Goal: Task Accomplishment & Management: Use online tool/utility

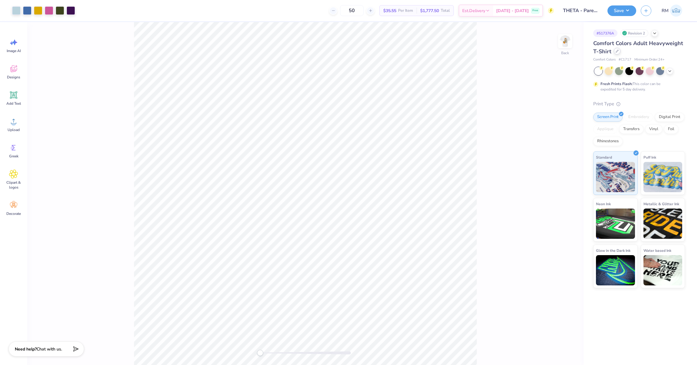
click at [618, 51] on icon at bounding box center [617, 51] width 3 height 3
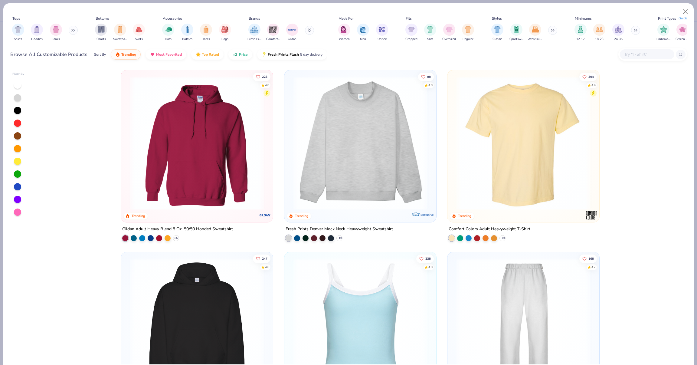
click at [658, 56] on input "text" at bounding box center [647, 54] width 47 height 7
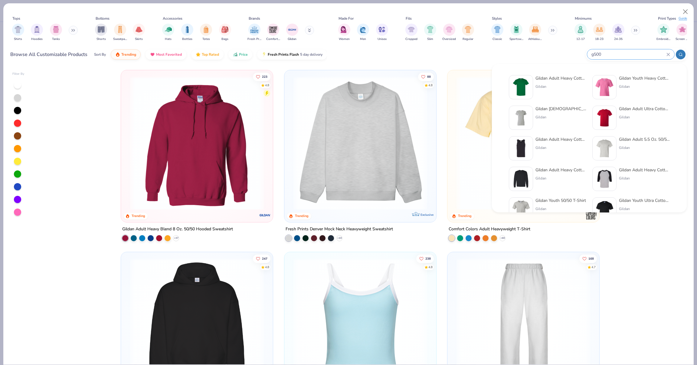
type input "g500"
click at [524, 85] on img at bounding box center [521, 87] width 19 height 19
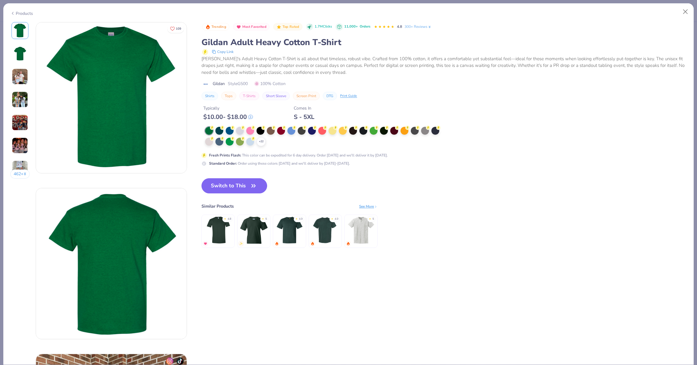
click at [264, 135] on div "+ 22" at bounding box center [324, 136] width 238 height 19
click at [264, 137] on div "+ 22" at bounding box center [261, 141] width 9 height 9
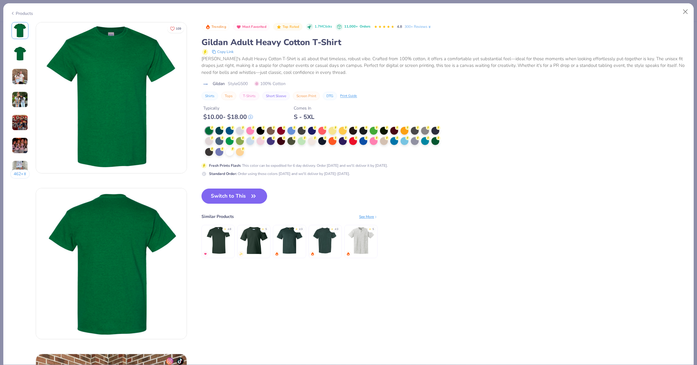
click at [250, 148] on div at bounding box center [324, 142] width 238 height 30
click at [228, 147] on div at bounding box center [230, 151] width 8 height 8
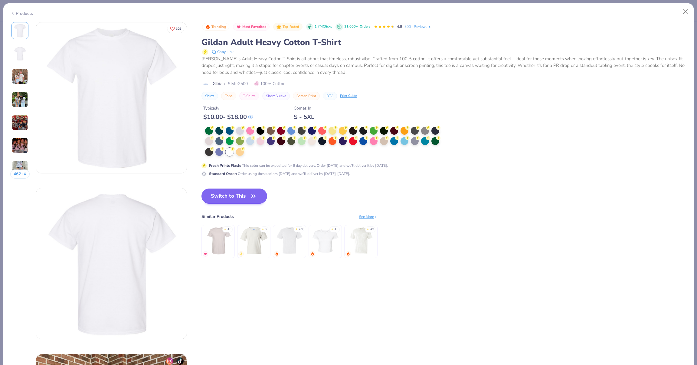
drag, startPoint x: 234, startPoint y: 197, endPoint x: 228, endPoint y: 191, distance: 8.4
click at [234, 197] on button "Switch to This" at bounding box center [234, 195] width 66 height 15
drag, startPoint x: 228, startPoint y: 191, endPoint x: 287, endPoint y: 195, distance: 59.5
click at [228, 191] on button "Switch to This" at bounding box center [234, 195] width 66 height 15
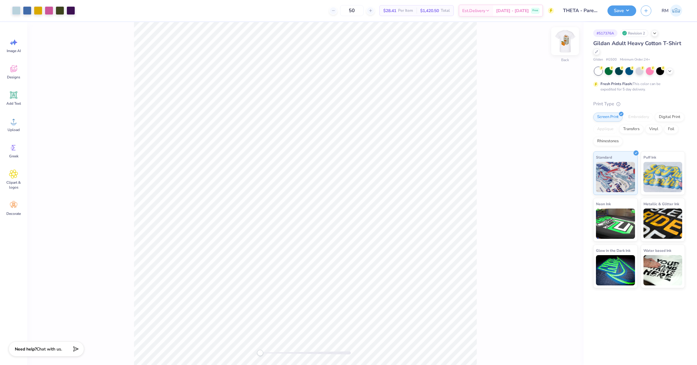
click at [563, 41] on img at bounding box center [565, 41] width 24 height 24
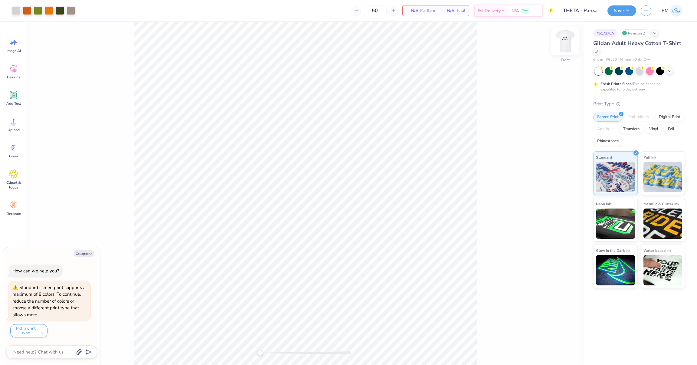
click at [563, 41] on img at bounding box center [565, 41] width 24 height 24
click at [565, 45] on img at bounding box center [565, 41] width 24 height 24
type textarea "x"
